Goal: Task Accomplishment & Management: Use online tool/utility

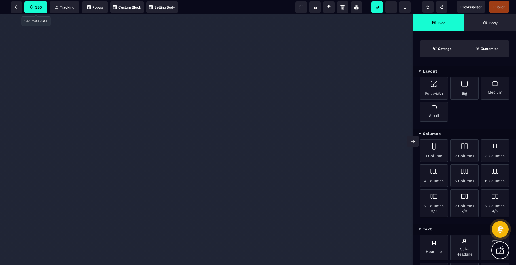
click at [33, 8] on span "SEO" at bounding box center [36, 7] width 12 height 4
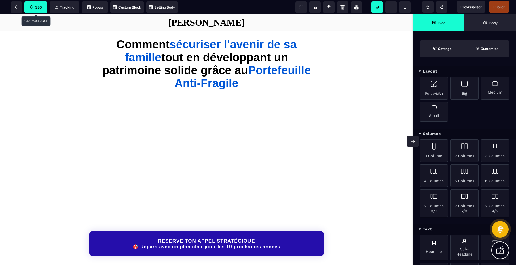
click at [36, 4] on span "SEO" at bounding box center [35, 7] width 23 height 12
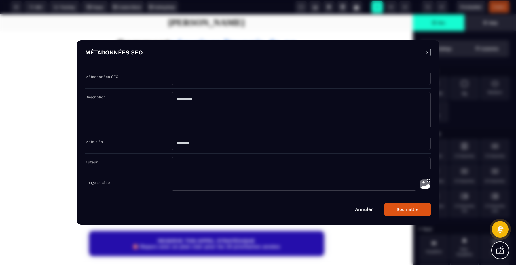
click at [431, 54] on icon "Modal window" at bounding box center [427, 52] width 7 height 7
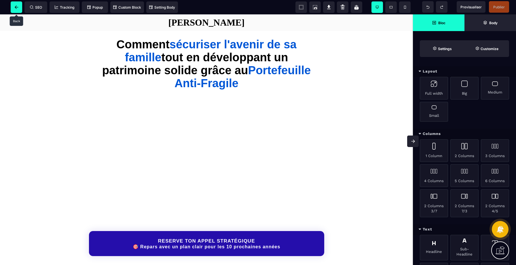
click at [15, 8] on icon at bounding box center [17, 6] width 4 height 3
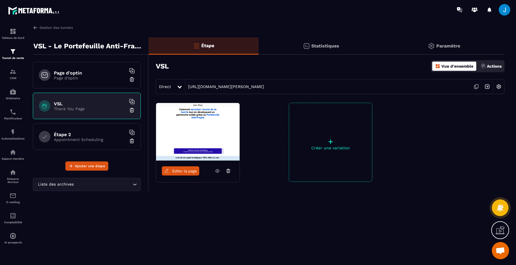
click at [86, 74] on h6 "Page d'optin" at bounding box center [90, 72] width 72 height 5
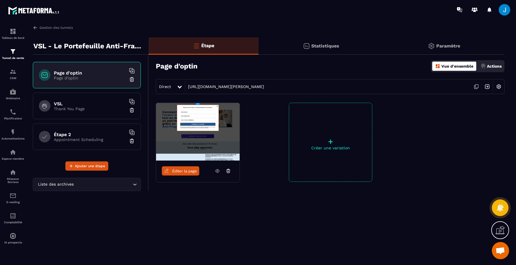
click at [194, 173] on span "Éditer la page" at bounding box center [184, 171] width 25 height 4
